Goal: Information Seeking & Learning: Learn about a topic

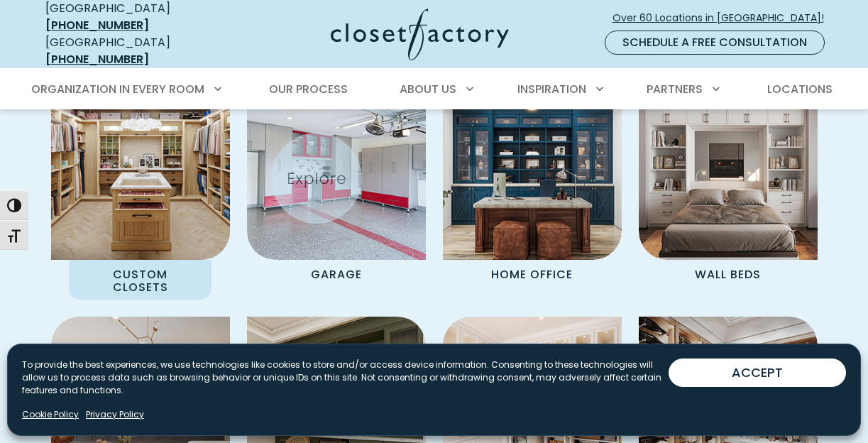
scroll to position [1154, 0]
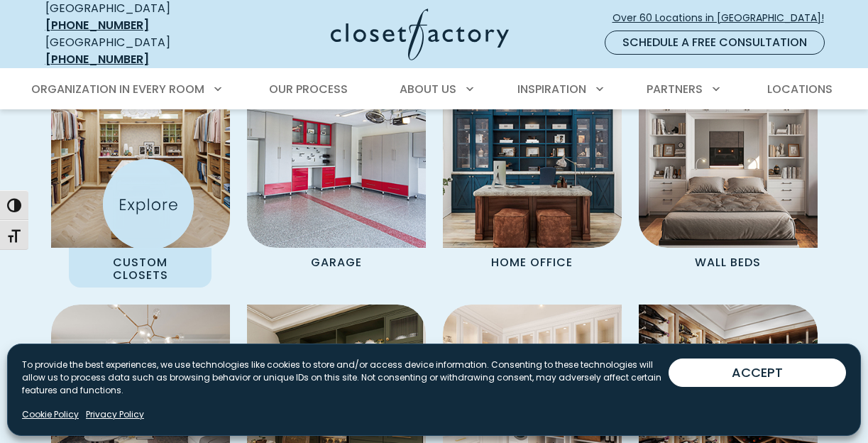
click at [148, 204] on img "Spaces Grid" at bounding box center [140, 158] width 197 height 197
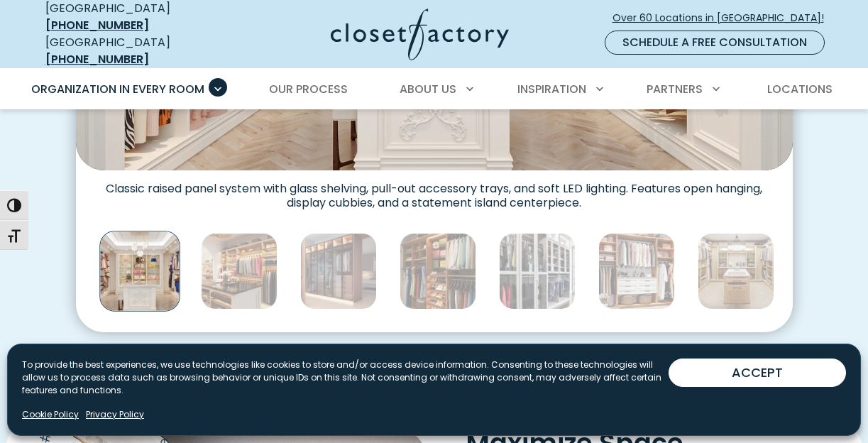
scroll to position [772, 0]
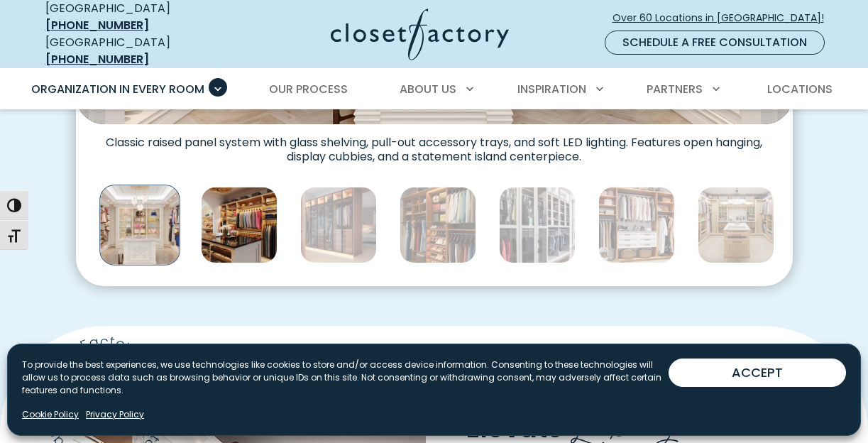
click at [225, 210] on img "Thumbnail Gallery" at bounding box center [239, 225] width 77 height 77
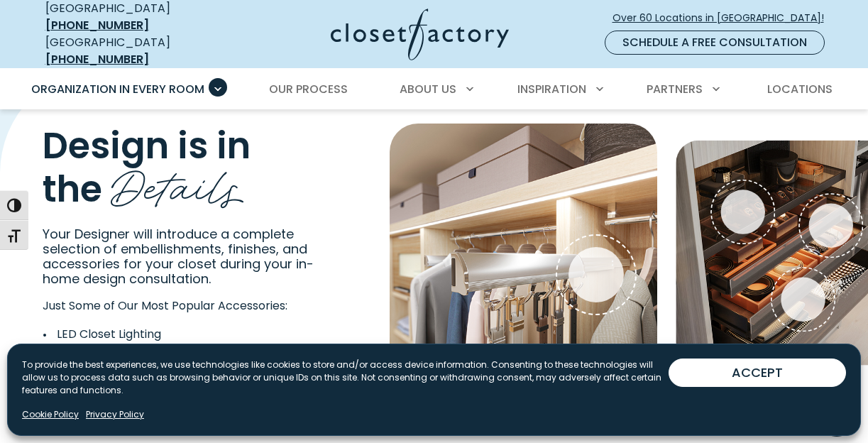
scroll to position [2106, 0]
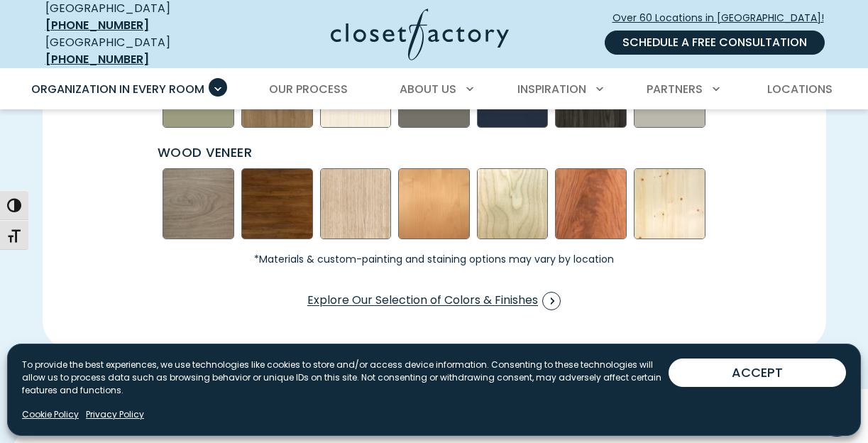
click at [678, 43] on link "Schedule a Free Consultation" at bounding box center [715, 43] width 220 height 24
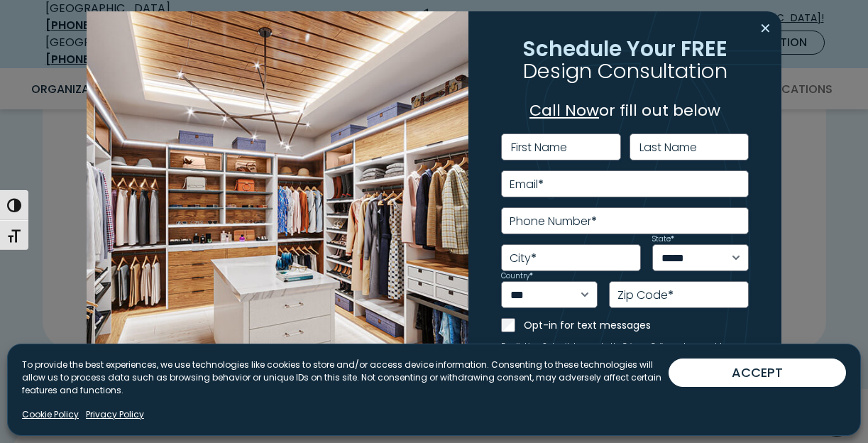
click at [767, 26] on button "Close modal" at bounding box center [765, 28] width 21 height 23
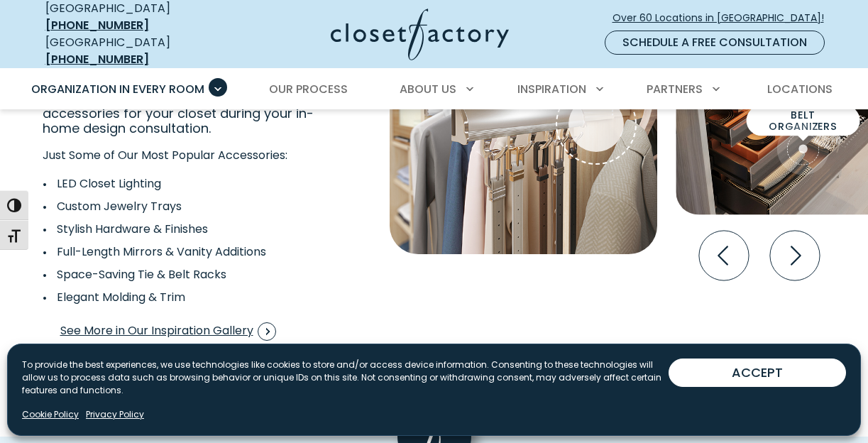
scroll to position [2580, 0]
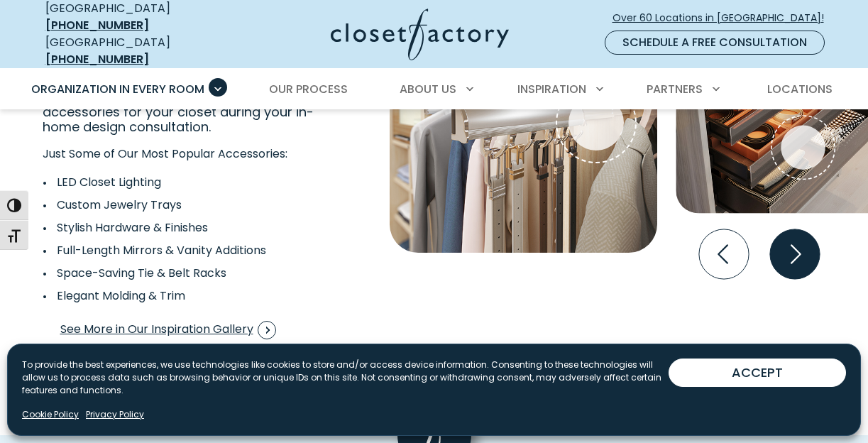
click at [786, 251] on icon "Next slide" at bounding box center [794, 254] width 50 height 50
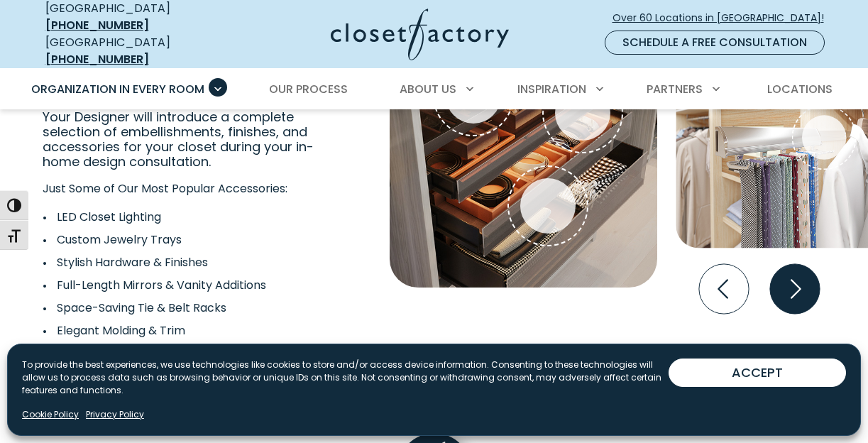
scroll to position [2546, 0]
click at [788, 283] on icon "Next slide" at bounding box center [794, 288] width 50 height 50
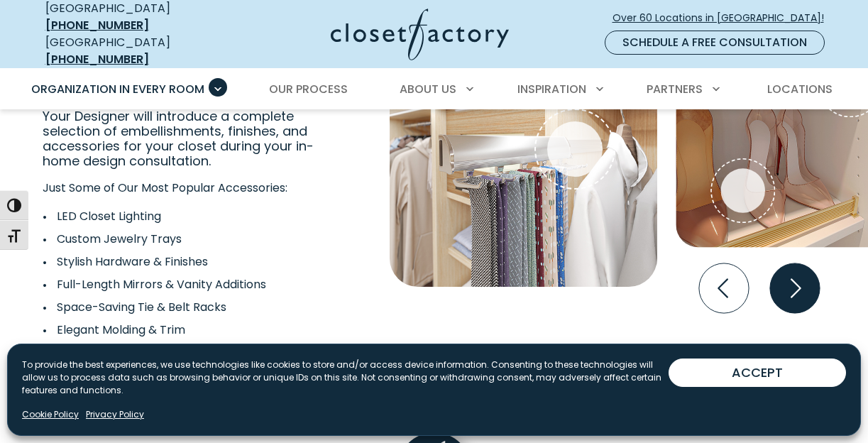
click at [788, 283] on icon "Next slide" at bounding box center [794, 288] width 50 height 50
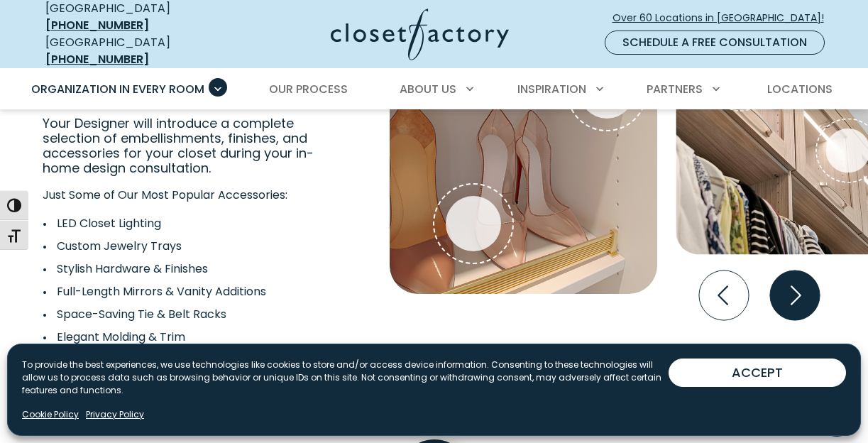
scroll to position [2540, 0]
click at [788, 283] on icon "Next slide" at bounding box center [794, 295] width 50 height 50
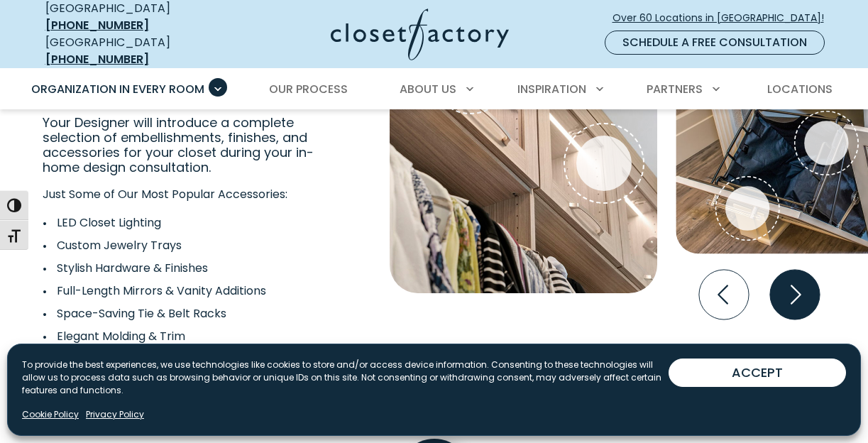
click at [784, 287] on icon "Next slide" at bounding box center [794, 295] width 50 height 50
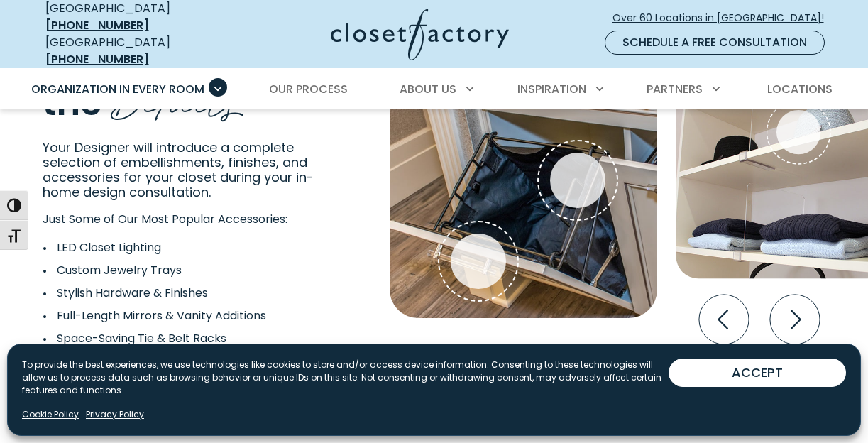
scroll to position [2516, 0]
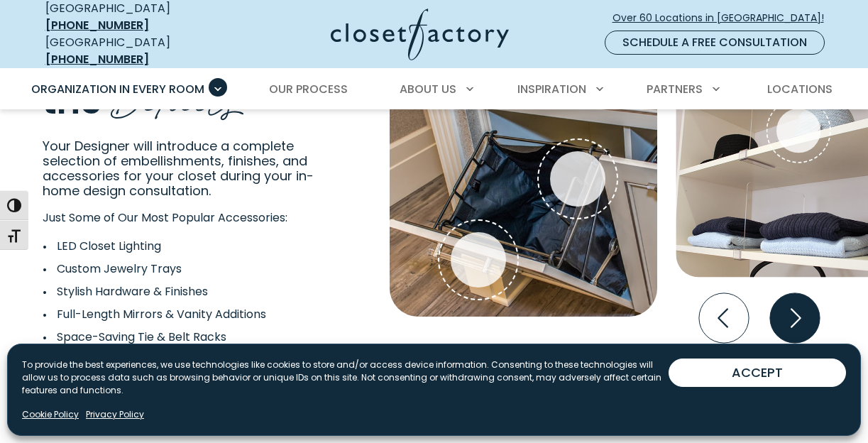
click at [789, 305] on icon "Next slide" at bounding box center [794, 318] width 50 height 50
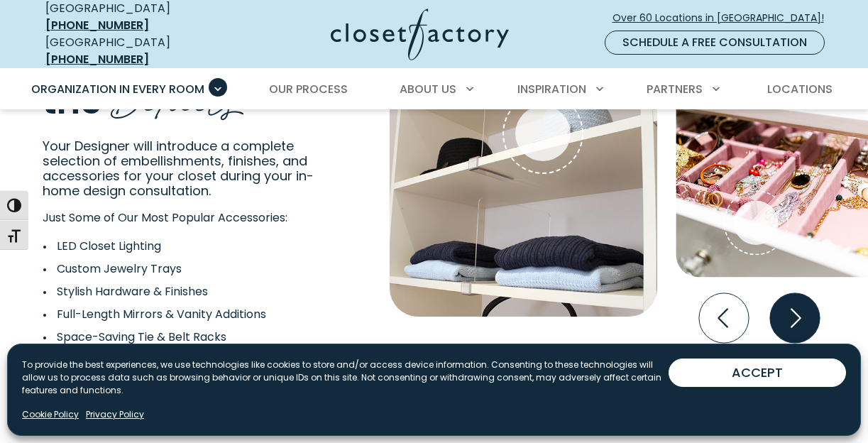
click at [789, 305] on icon "Next slide" at bounding box center [794, 318] width 50 height 50
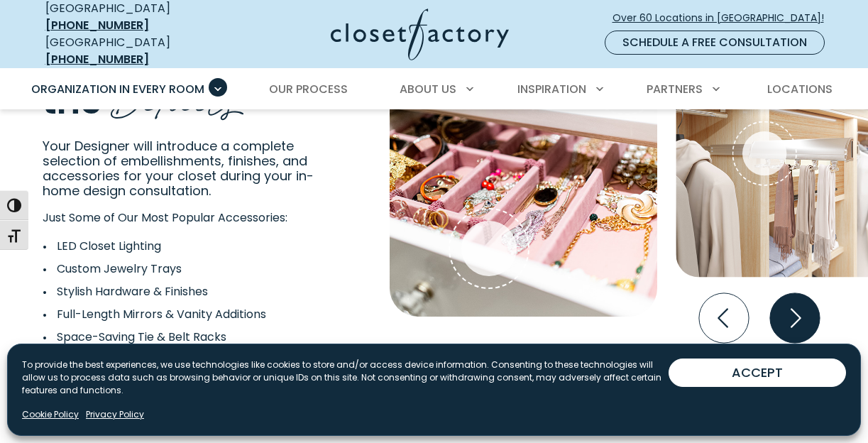
click at [789, 305] on icon "Next slide" at bounding box center [794, 318] width 50 height 50
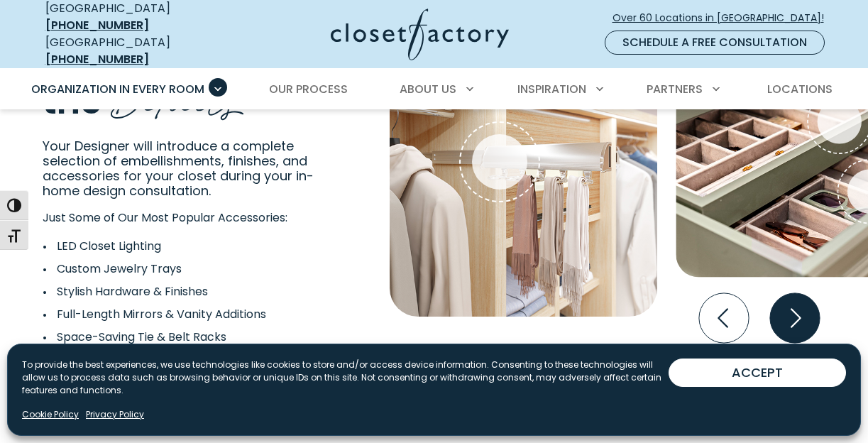
click at [789, 305] on icon "Next slide" at bounding box center [794, 318] width 50 height 50
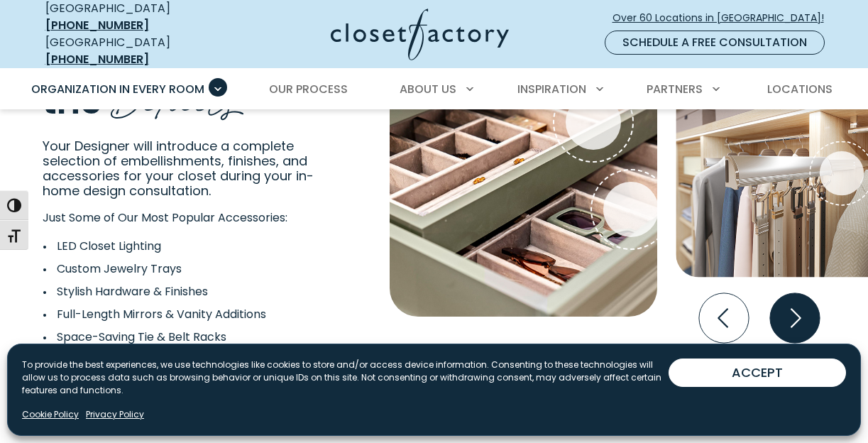
click at [789, 305] on icon "Next slide" at bounding box center [794, 318] width 50 height 50
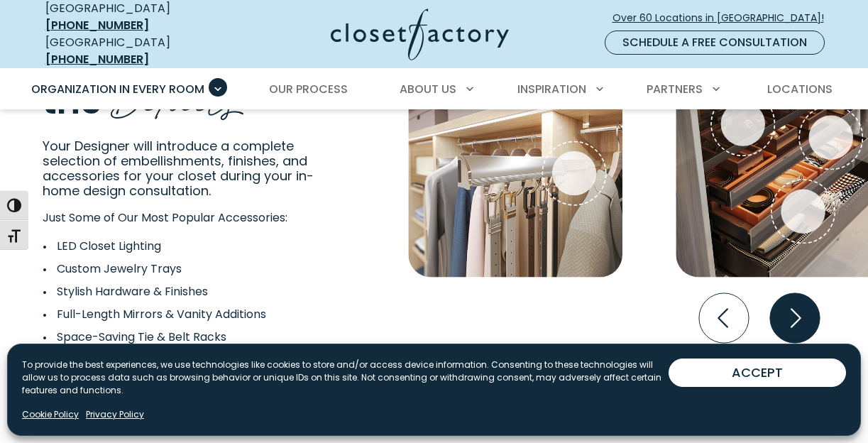
click at [789, 305] on icon "Next slide" at bounding box center [794, 318] width 50 height 50
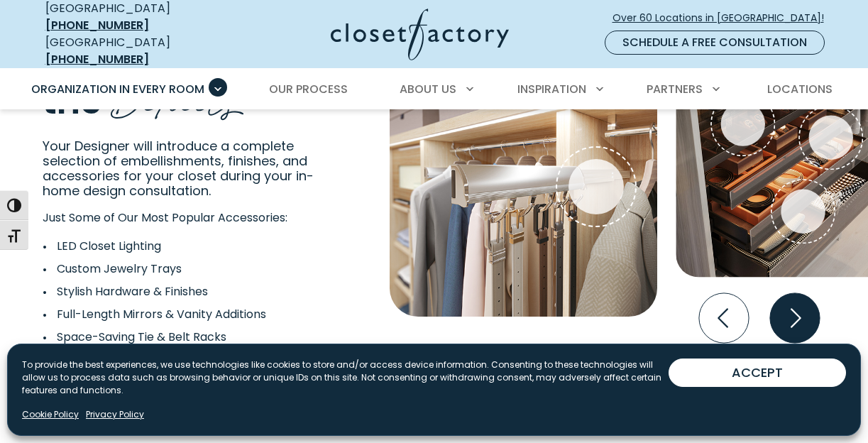
click at [789, 305] on icon "Next slide" at bounding box center [794, 318] width 50 height 50
